Goal: Information Seeking & Learning: Learn about a topic

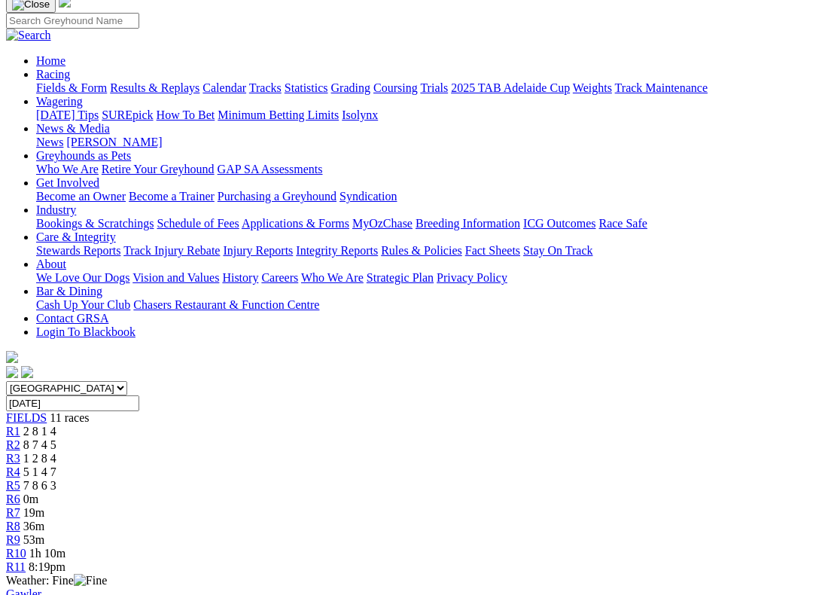
scroll to position [41, 0]
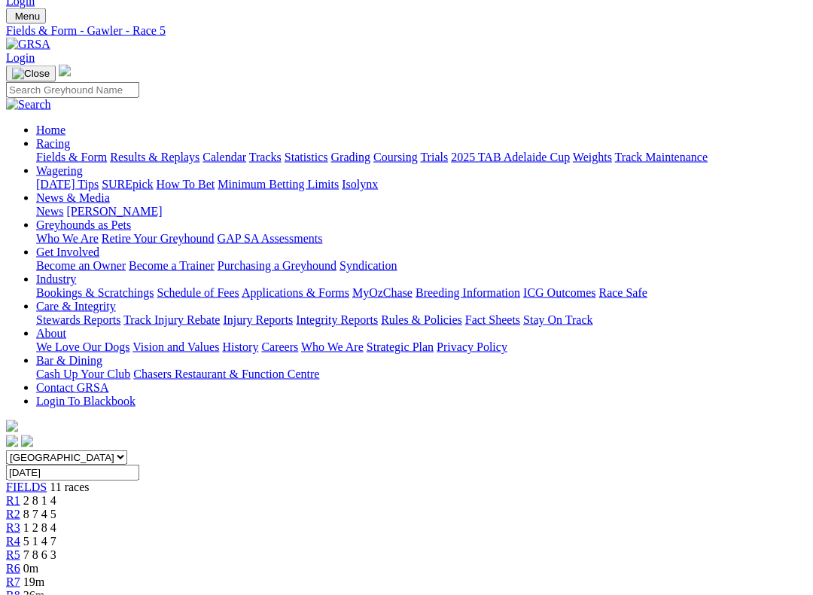
click at [20, 508] on link "R2" at bounding box center [13, 514] width 14 height 13
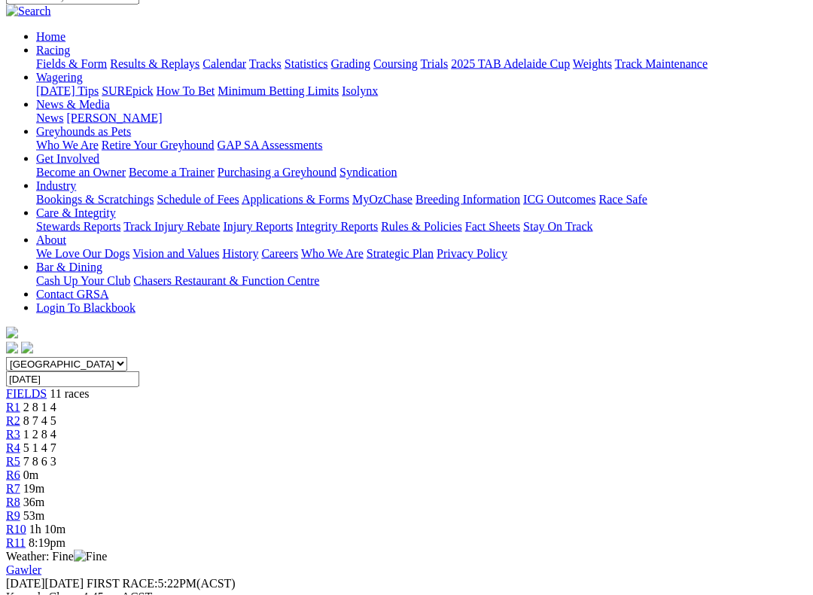
scroll to position [134, 0]
click at [20, 428] on link "R3" at bounding box center [13, 434] width 14 height 13
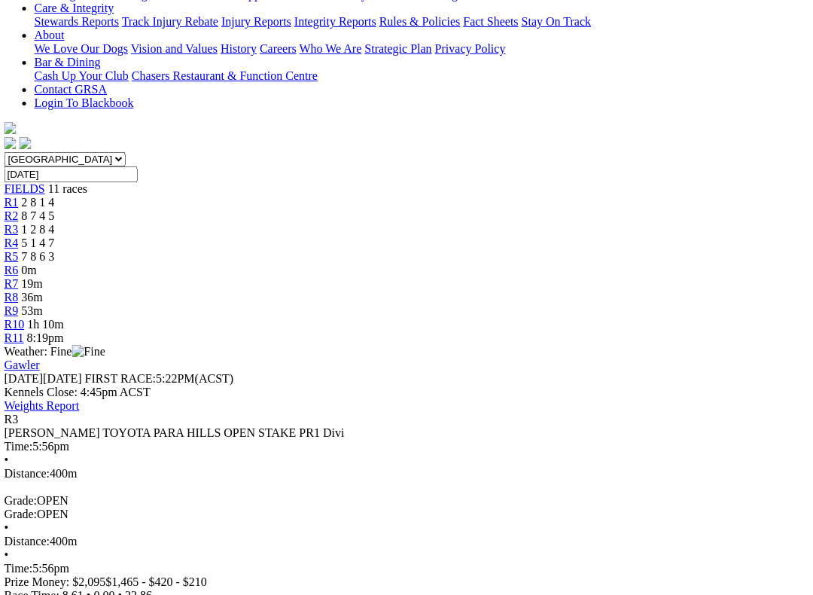
scroll to position [340, 2]
